Goal: Task Accomplishment & Management: Use online tool/utility

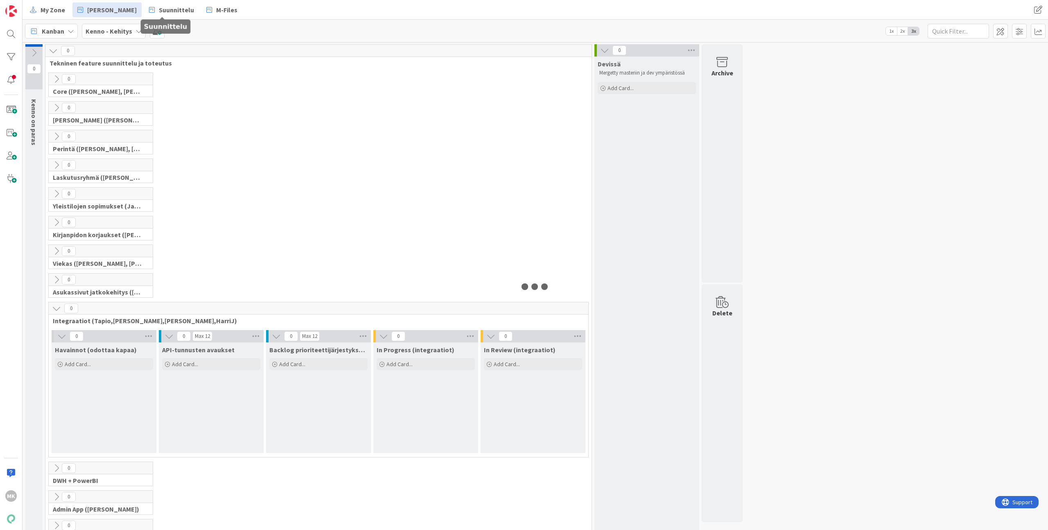
click at [161, 11] on span "Suunnittelu" at bounding box center [176, 10] width 35 height 10
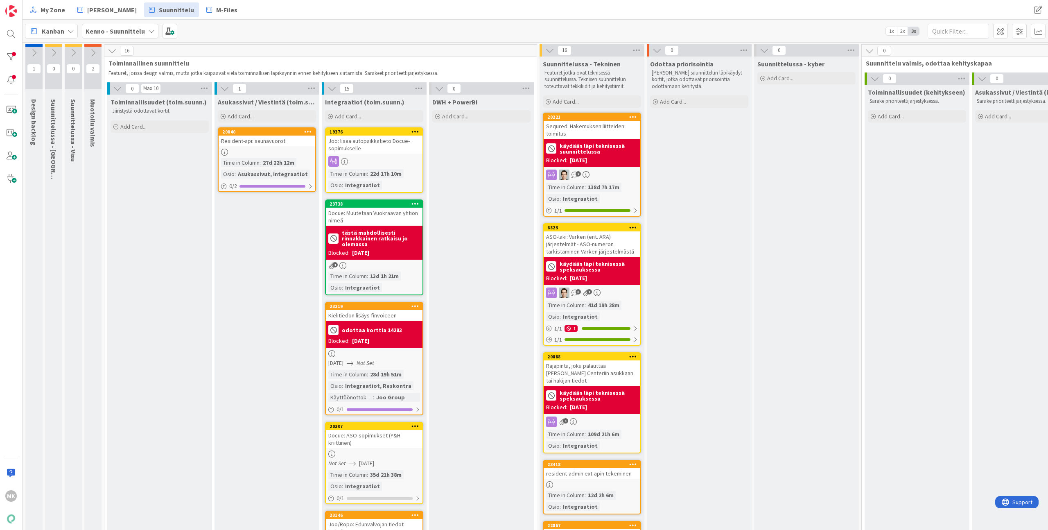
click at [387, 215] on div "Docue: Muutetaan Vuokraavan yhtiön nimeä" at bounding box center [374, 217] width 97 height 18
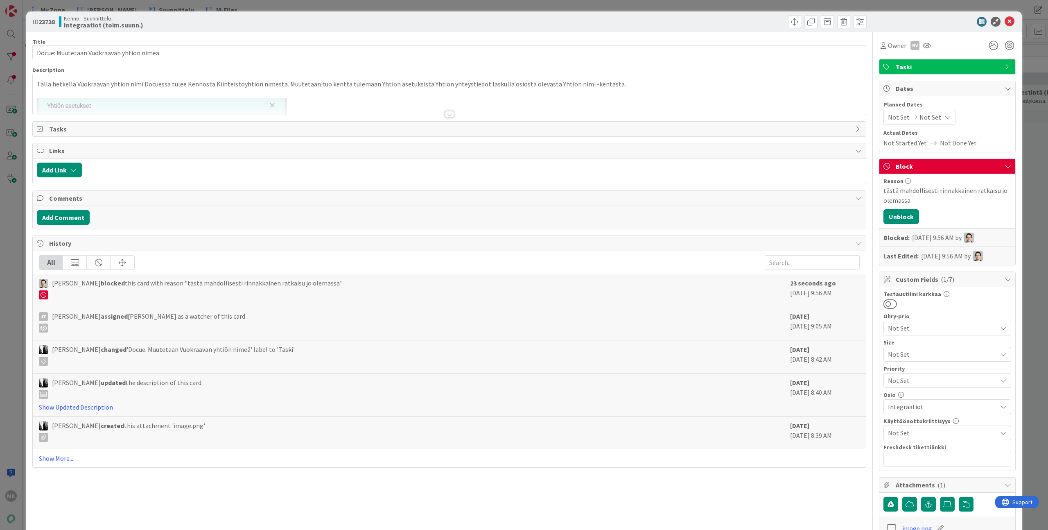
click at [290, 101] on div at bounding box center [449, 104] width 833 height 21
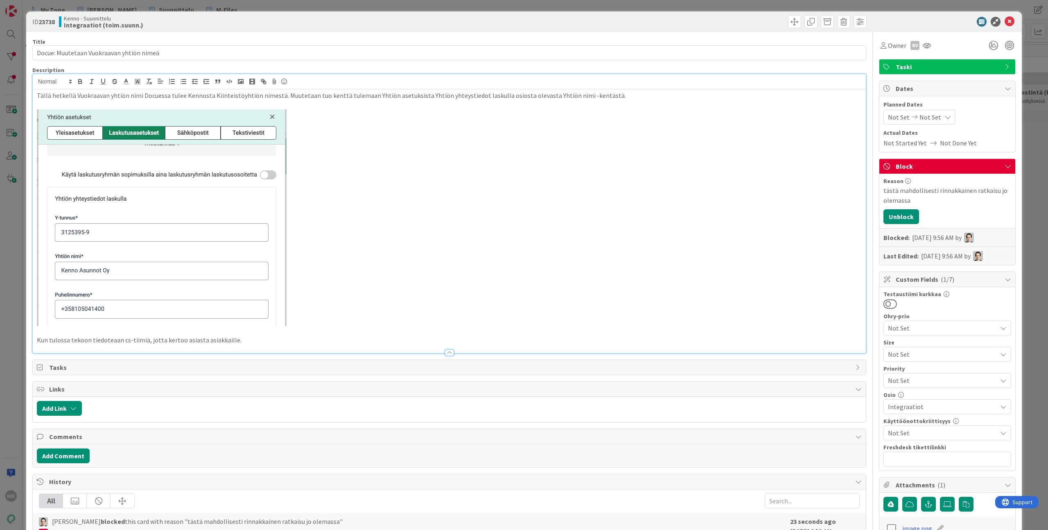
click at [402, 344] on p "Kun tulossa tekoon tiedoteaan cs-tiimiä, jotta kertoo asiasta asiakkaille." at bounding box center [449, 339] width 825 height 9
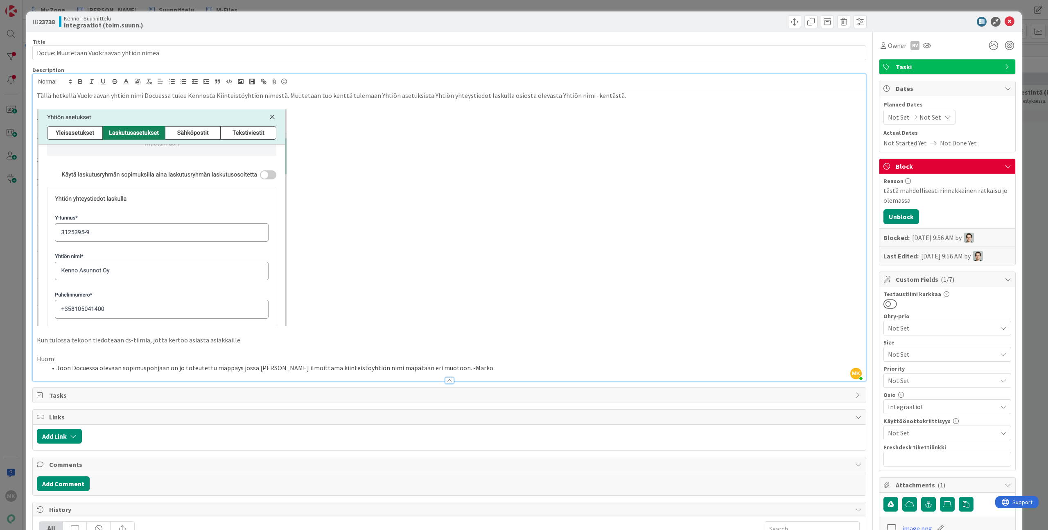
click at [525, 32] on div "ID 23738 Kenno - Suunnittelu Integraatiot (toim.suunn.) Title 40 / 128 Docue: M…" at bounding box center [524, 375] width 996 height 729
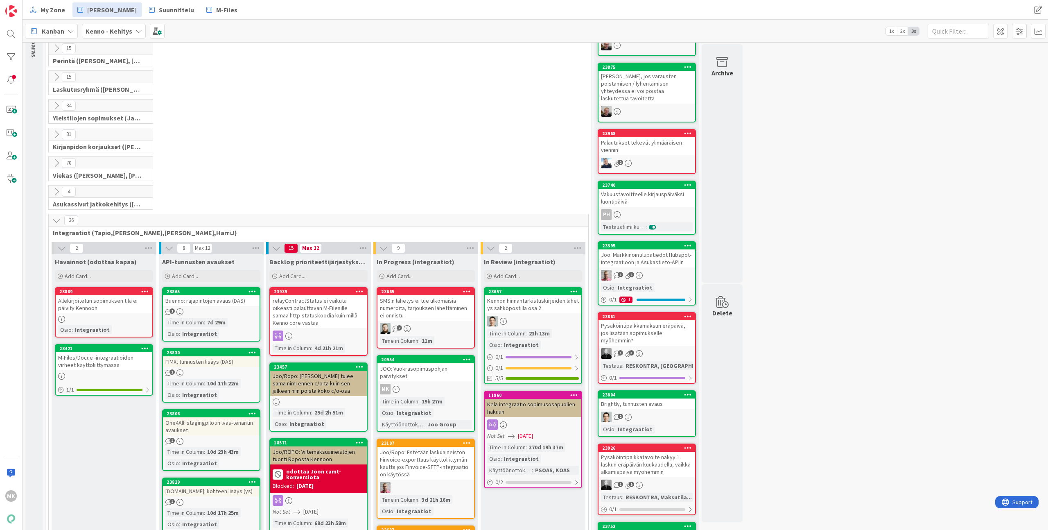
scroll to position [331, 0]
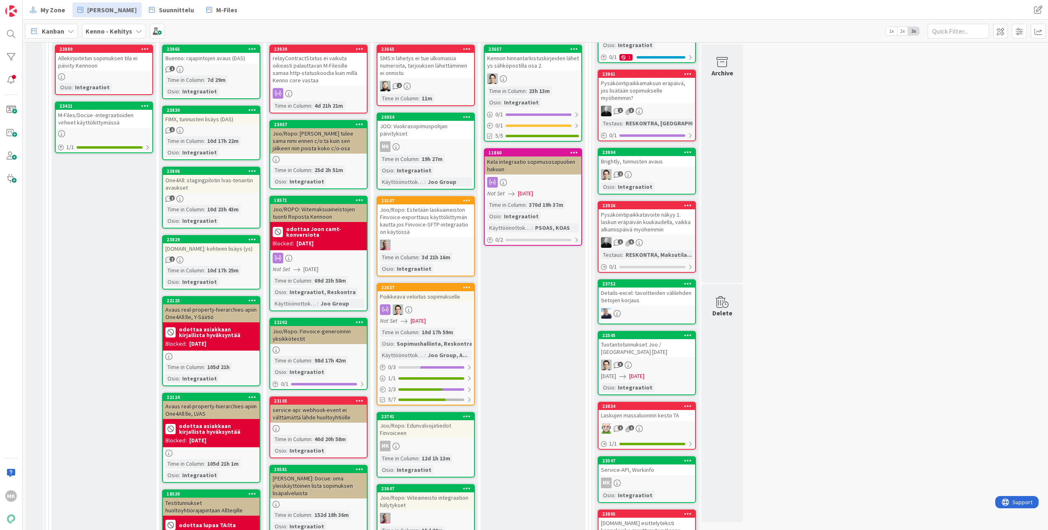
click at [439, 432] on div "Joo/Ropo: Edunvalvojatiedot Finvoiceen" at bounding box center [426, 429] width 97 height 18
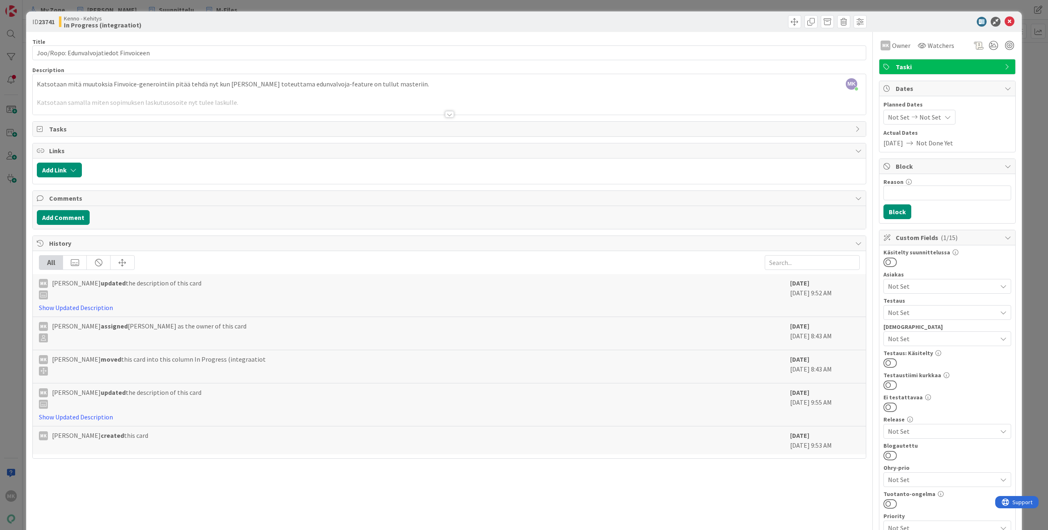
click at [371, 113] on div at bounding box center [449, 104] width 833 height 21
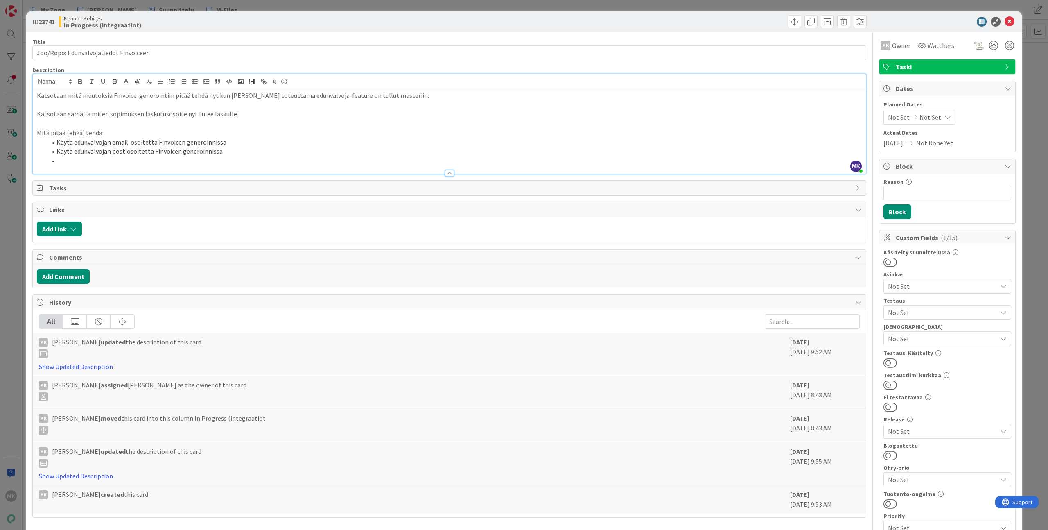
click at [312, 23] on div "Kenno - Kehitys In Progress (integraatiot)" at bounding box center [253, 21] width 389 height 13
